Goal: Information Seeking & Learning: Check status

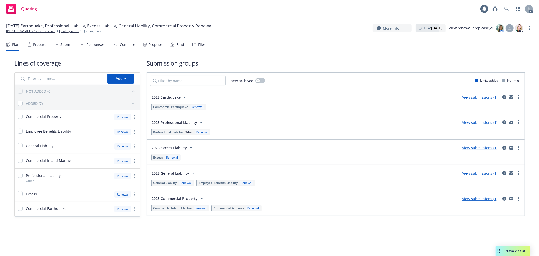
click at [96, 45] on div "Responses" at bounding box center [95, 44] width 18 height 4
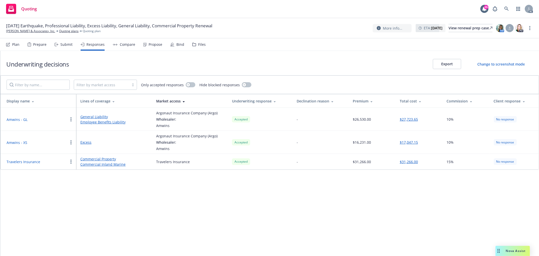
click at [154, 45] on div "Propose" at bounding box center [156, 44] width 14 height 4
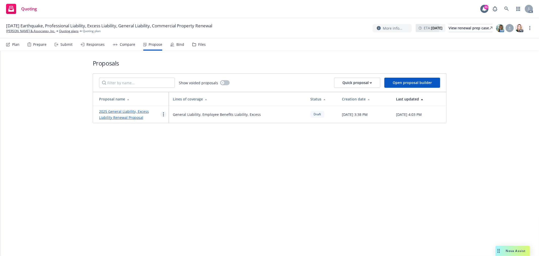
click at [163, 115] on circle "more" at bounding box center [163, 114] width 1 height 1
click at [180, 167] on span "See client view" at bounding box center [179, 167] width 37 height 5
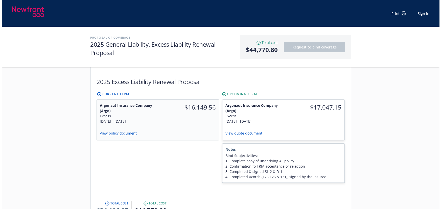
scroll to position [273, 0]
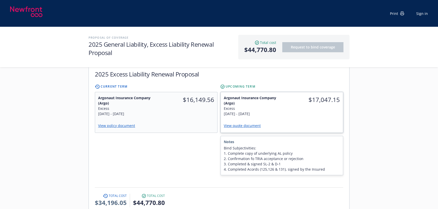
click at [289, 113] on div "$17,047.15" at bounding box center [312, 105] width 61 height 27
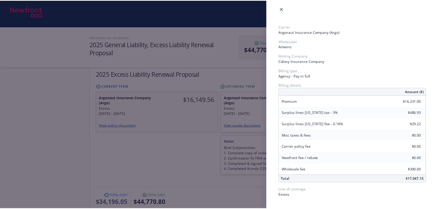
scroll to position [3, 0]
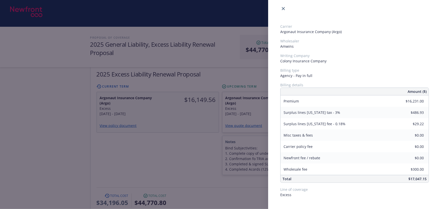
click at [149, 153] on div "Carrier Argonaut Insurance Company (Argo) Wholesaler Amwins Writing Company Col…" at bounding box center [220, 104] width 441 height 209
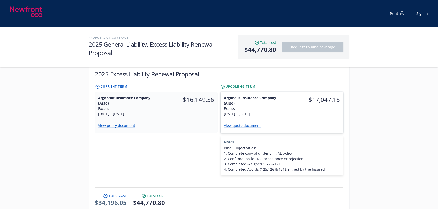
click at [248, 123] on link "View quote document" at bounding box center [244, 125] width 41 height 5
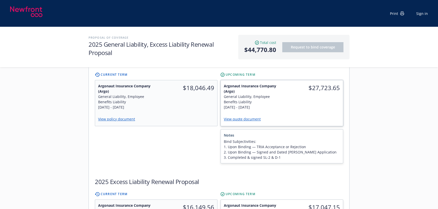
scroll to position [158, 0]
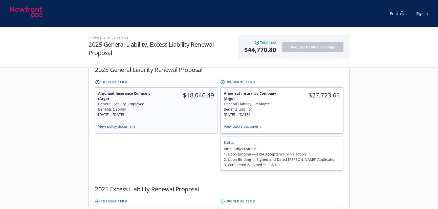
click at [246, 124] on link "View quote document" at bounding box center [244, 126] width 41 height 5
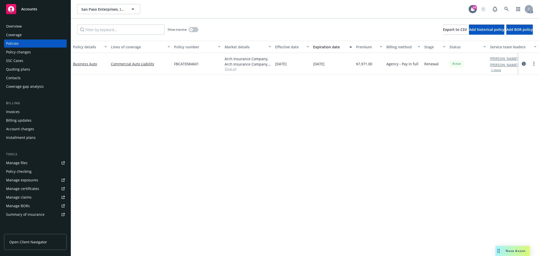
click at [29, 28] on div "Overview" at bounding box center [35, 26] width 59 height 8
